Goal: Task Accomplishment & Management: Manage account settings

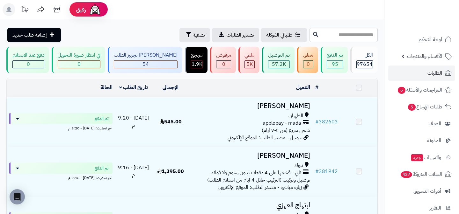
scroll to position [94, 0]
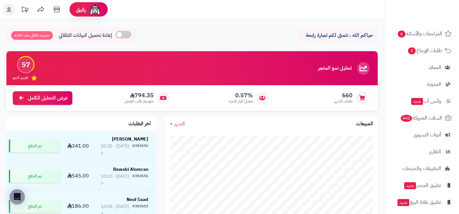
scroll to position [77, 0]
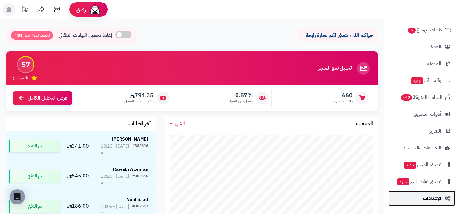
drag, startPoint x: 0, startPoint y: 0, endPoint x: 433, endPoint y: 202, distance: 477.7
click at [433, 202] on span "الإعدادات" at bounding box center [432, 198] width 18 height 9
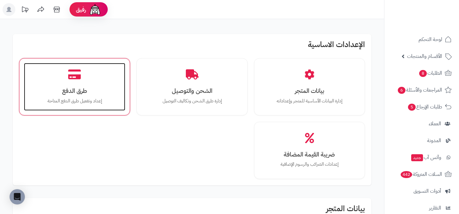
click at [111, 75] on div "طرق الدفع إعداد وتفعيل طرق الدفع المتاحة" at bounding box center [74, 87] width 101 height 48
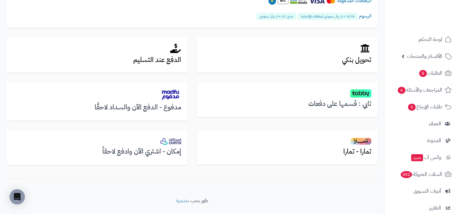
scroll to position [214, 0]
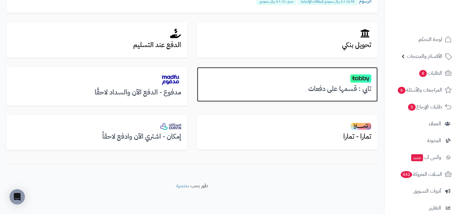
click at [308, 86] on h3 "تابي : قسمها على دفعات" at bounding box center [287, 88] width 168 height 7
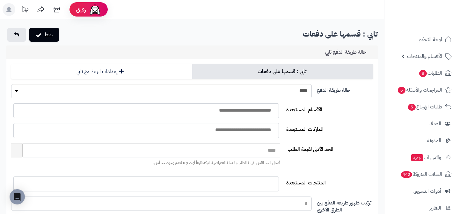
select select
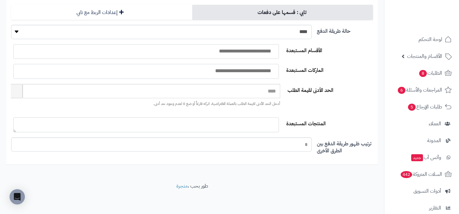
scroll to position [26, 0]
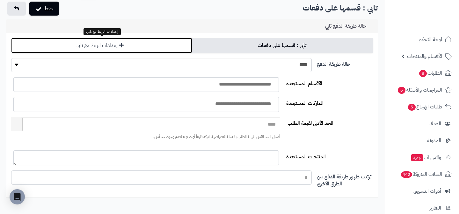
click at [134, 50] on link "إعدادات الربط مع تابي" at bounding box center [101, 45] width 181 height 15
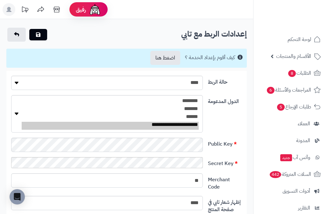
click at [157, 157] on div "Public Key" at bounding box center [127, 147] width 236 height 19
